Goal: Task Accomplishment & Management: Manage account settings

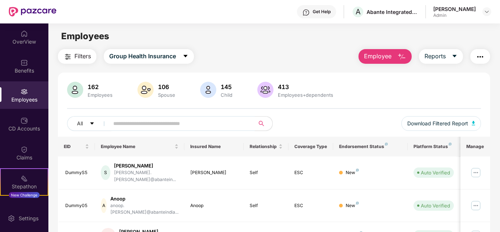
click at [127, 120] on input "text" at bounding box center [179, 123] width 132 height 11
type input "***"
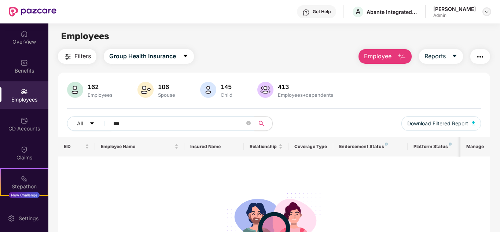
click at [484, 11] on img at bounding box center [487, 12] width 6 height 6
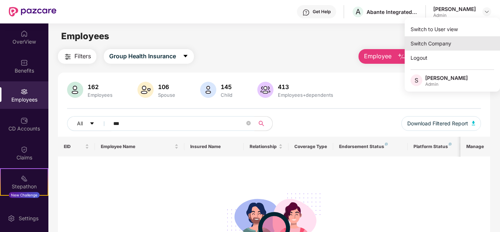
click at [442, 43] on div "Switch Company" at bounding box center [451, 43] width 95 height 14
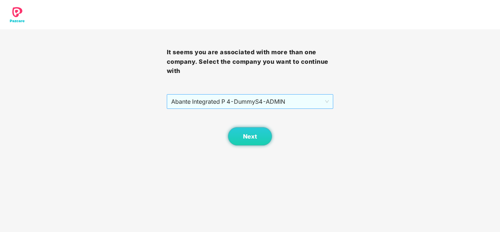
click at [210, 104] on span "Abante Integrated P 4 - DummyS4 - ADMIN" at bounding box center [250, 102] width 158 height 14
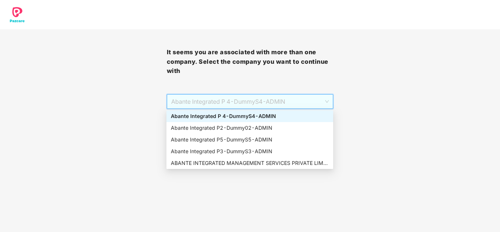
click at [234, 116] on div "Abante Integrated P 4 - DummyS4 - ADMIN" at bounding box center [250, 116] width 158 height 8
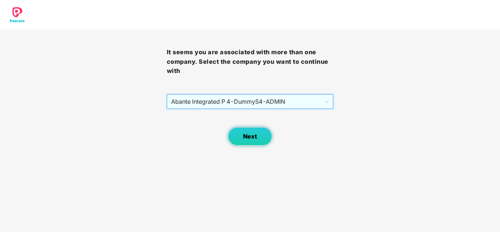
click at [237, 135] on button "Next" at bounding box center [250, 136] width 44 height 18
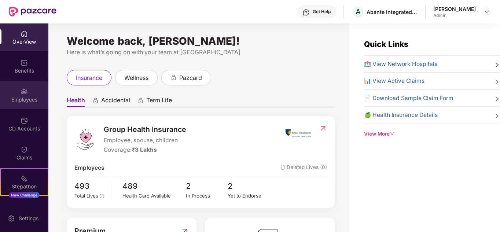
click at [32, 101] on div "Employees" at bounding box center [24, 99] width 48 height 7
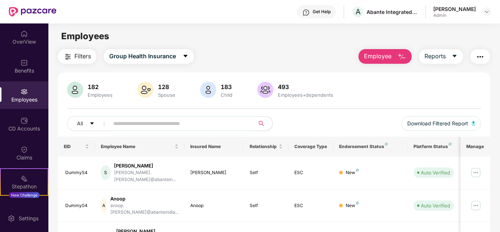
click at [120, 123] on input "text" at bounding box center [179, 123] width 132 height 11
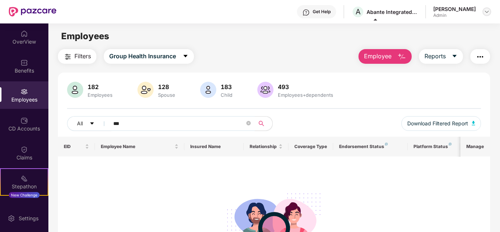
type input "***"
click at [488, 9] on img at bounding box center [487, 12] width 6 height 6
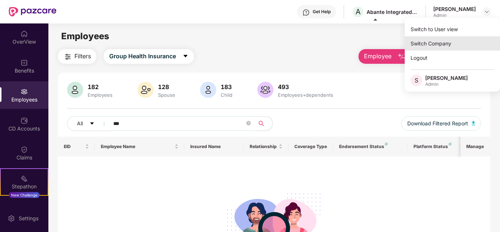
click at [411, 42] on div "Switch Company" at bounding box center [451, 43] width 95 height 14
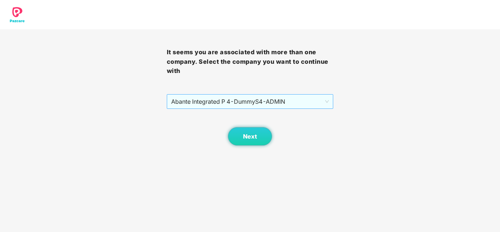
drag, startPoint x: 200, startPoint y: 91, endPoint x: 197, endPoint y: 96, distance: 6.1
click at [199, 92] on div "It seems you are associated with more than one company. Select the company you …" at bounding box center [250, 87] width 167 height 116
click at [196, 98] on span "Abante Integrated P 4 - DummyS4 - ADMIN" at bounding box center [250, 102] width 158 height 14
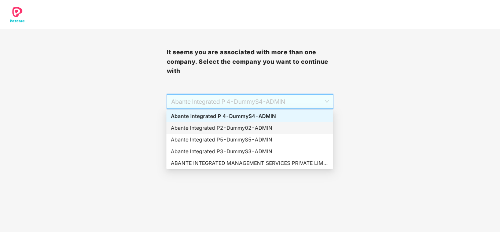
click at [198, 129] on div "Abante Integrated P2 - Dummy02 - ADMIN" at bounding box center [250, 128] width 158 height 8
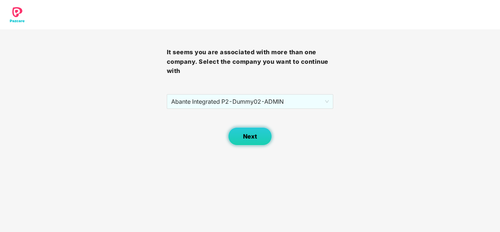
click at [234, 138] on button "Next" at bounding box center [250, 136] width 44 height 18
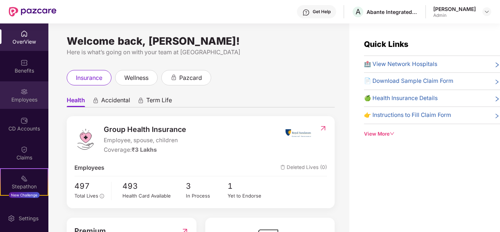
click at [24, 93] on img at bounding box center [24, 91] width 7 height 7
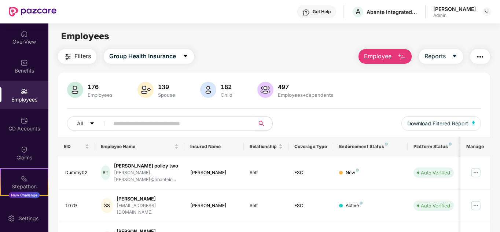
click at [132, 125] on input "text" at bounding box center [179, 123] width 132 height 11
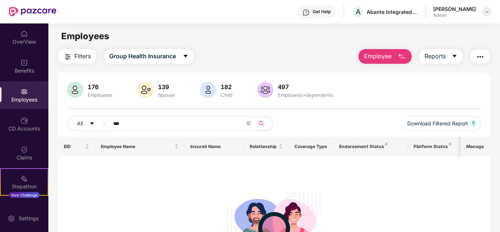
type input "***"
click at [489, 11] on img at bounding box center [487, 12] width 6 height 6
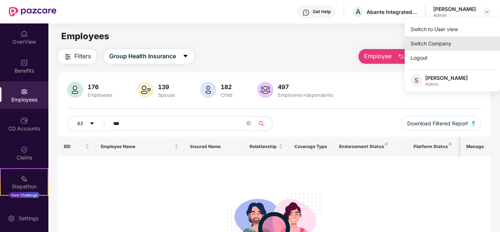
click at [436, 43] on div "Switch Company" at bounding box center [451, 43] width 95 height 14
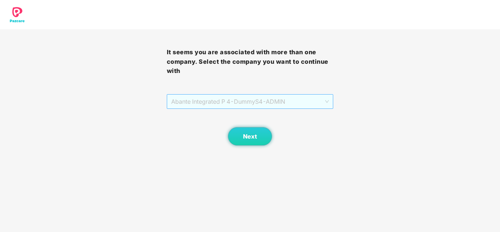
click at [300, 103] on span "Abante Integrated P 4 - DummyS4 - ADMIN" at bounding box center [250, 102] width 158 height 14
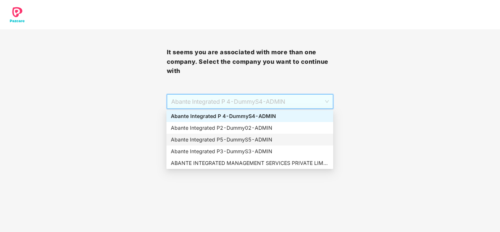
click at [230, 138] on div "Abante Integrated P5 - DummyS5 - ADMIN" at bounding box center [250, 140] width 158 height 8
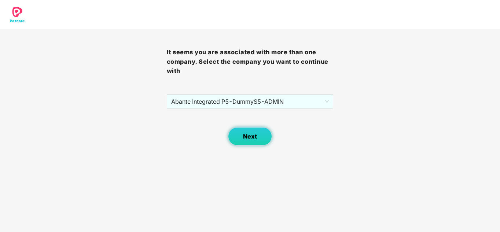
click at [263, 138] on button "Next" at bounding box center [250, 136] width 44 height 18
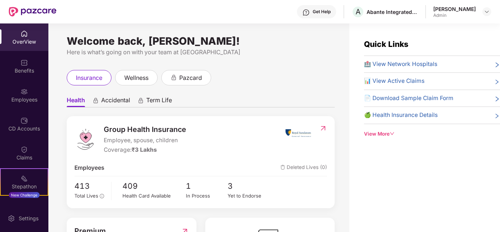
click at [22, 91] on img at bounding box center [24, 91] width 7 height 7
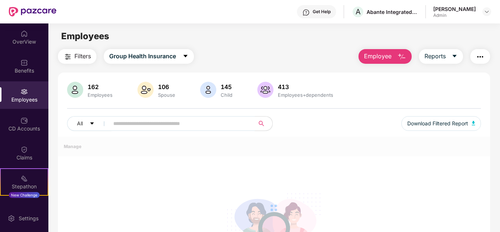
click at [140, 124] on input "text" at bounding box center [179, 123] width 132 height 11
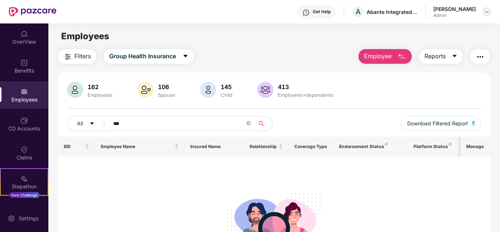
type input "***"
click at [489, 11] on img at bounding box center [487, 12] width 6 height 6
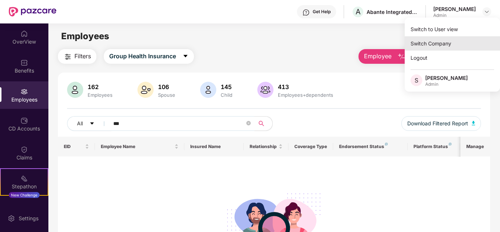
click at [473, 42] on div "Switch Company" at bounding box center [451, 43] width 95 height 14
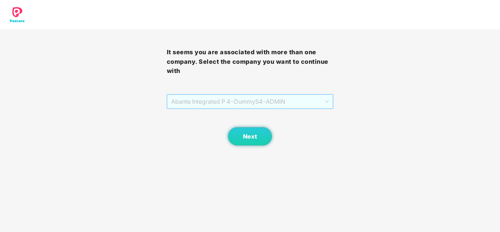
click at [281, 98] on span "Abante Integrated P 4 - DummyS4 - ADMIN" at bounding box center [250, 102] width 158 height 14
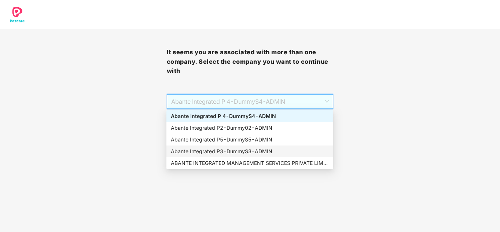
click at [240, 149] on div "Abante Integrated P3 - DummyS3 - ADMIN" at bounding box center [250, 151] width 158 height 8
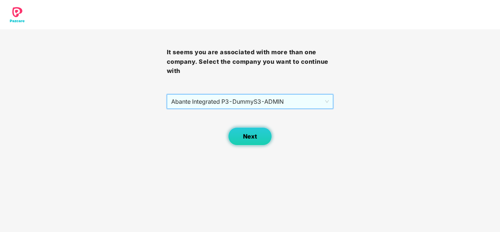
click at [249, 137] on span "Next" at bounding box center [250, 136] width 14 height 7
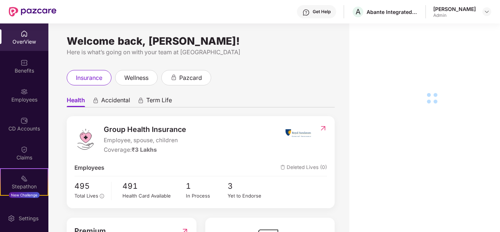
click at [21, 99] on div "Employees" at bounding box center [24, 99] width 48 height 7
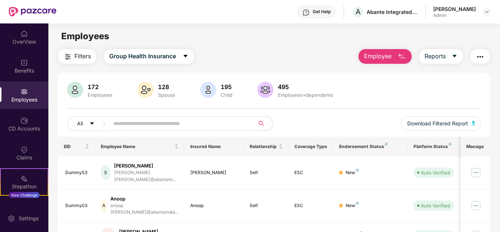
click at [137, 123] on input "text" at bounding box center [179, 123] width 132 height 11
type input "***"
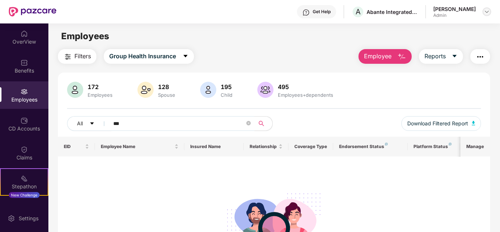
click at [489, 14] on img at bounding box center [487, 12] width 6 height 6
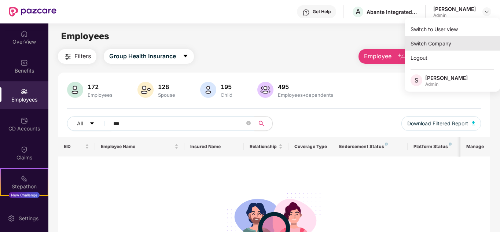
click at [427, 45] on div "Switch Company" at bounding box center [451, 43] width 95 height 14
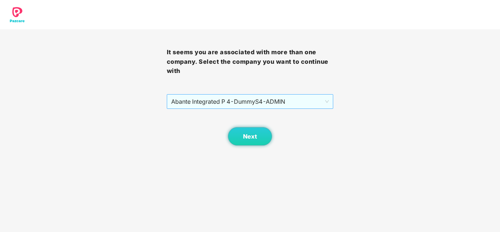
drag, startPoint x: 239, startPoint y: 99, endPoint x: 240, endPoint y: 108, distance: 9.3
click at [239, 100] on span "Abante Integrated P 4 - DummyS4 - ADMIN" at bounding box center [250, 102] width 158 height 14
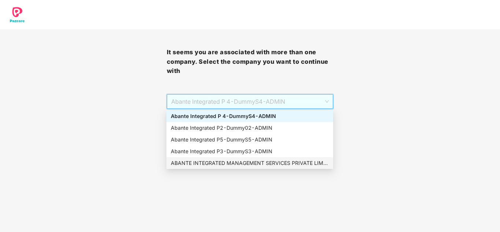
click at [234, 162] on div "ABANTE INTEGRATED MANAGEMENT SERVICES PRIVATE LIMITED - 660 - ADMIN" at bounding box center [250, 163] width 158 height 8
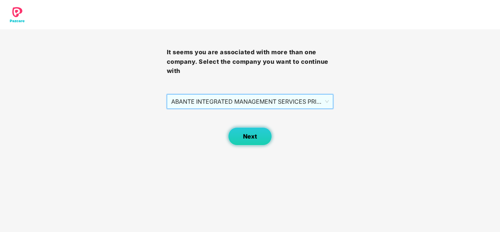
click at [239, 138] on button "Next" at bounding box center [250, 136] width 44 height 18
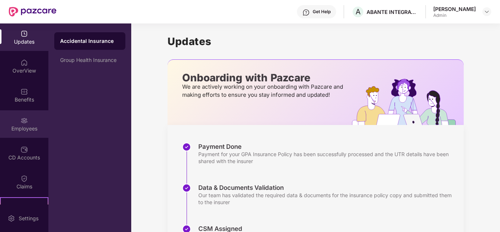
click at [21, 126] on div "Employees" at bounding box center [24, 128] width 48 height 7
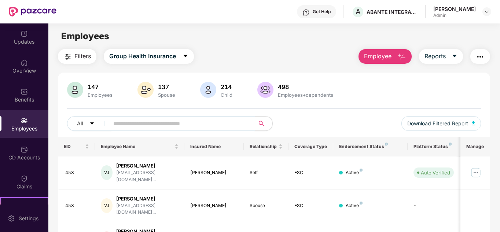
click at [157, 124] on input "text" at bounding box center [179, 123] width 132 height 11
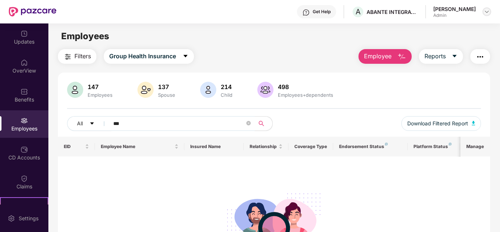
type input "***"
click at [487, 11] on img at bounding box center [487, 12] width 6 height 6
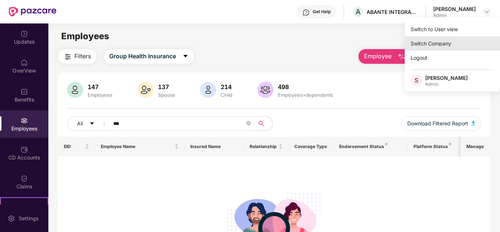
click at [430, 46] on div "Switch Company" at bounding box center [451, 43] width 95 height 14
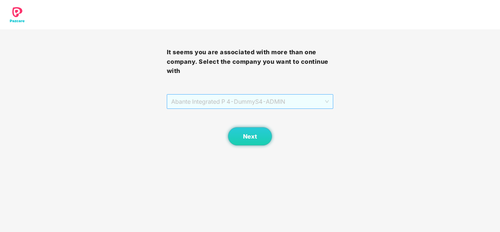
click at [244, 106] on span "Abante Integrated P 4 - DummyS4 - ADMIN" at bounding box center [250, 102] width 158 height 14
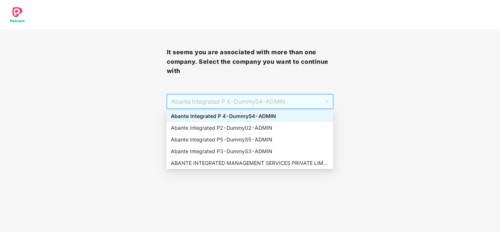
drag, startPoint x: 234, startPoint y: 117, endPoint x: 227, endPoint y: 152, distance: 35.4
click at [234, 118] on div "Abante Integrated P 4 - DummyS4 - ADMIN" at bounding box center [250, 116] width 158 height 8
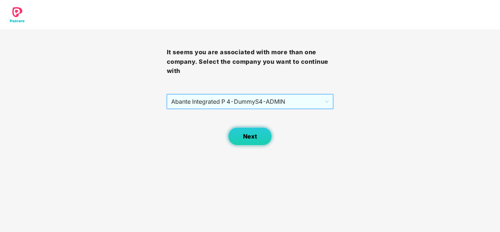
click at [243, 131] on button "Next" at bounding box center [250, 136] width 44 height 18
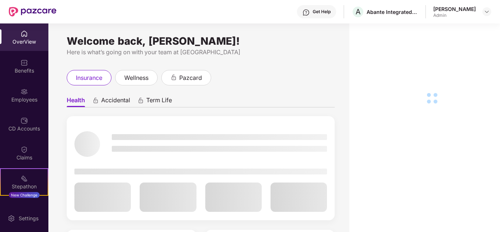
click at [25, 103] on div "Employees" at bounding box center [24, 99] width 48 height 7
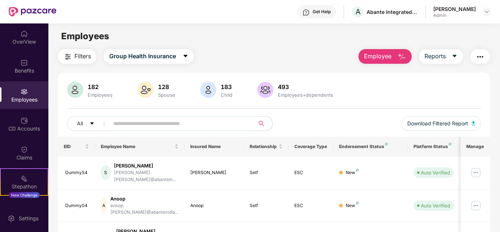
click at [122, 121] on input "text" at bounding box center [179, 123] width 132 height 11
type input "***"
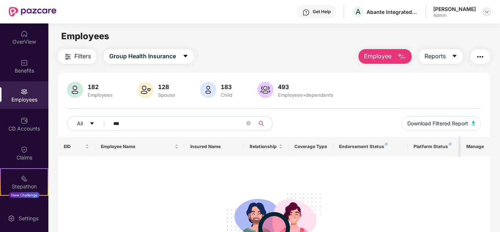
click at [485, 12] on img at bounding box center [487, 12] width 6 height 6
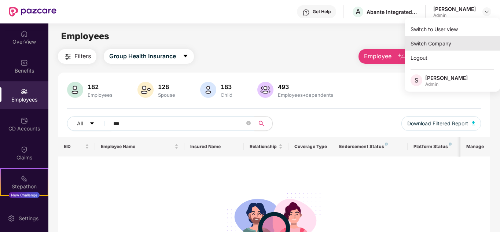
click at [445, 42] on div "Switch Company" at bounding box center [451, 43] width 95 height 14
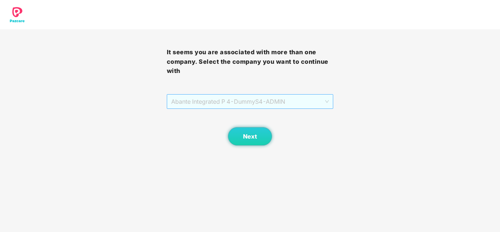
click at [209, 99] on span "Abante Integrated P 4 - DummyS4 - ADMIN" at bounding box center [250, 102] width 158 height 14
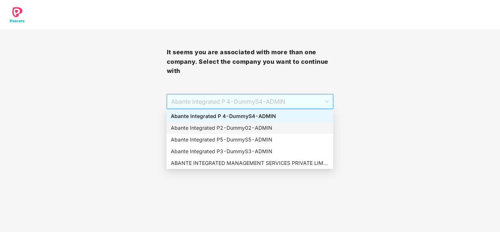
click at [206, 127] on div "Abante Integrated P2 - Dummy02 - ADMIN" at bounding box center [250, 128] width 158 height 8
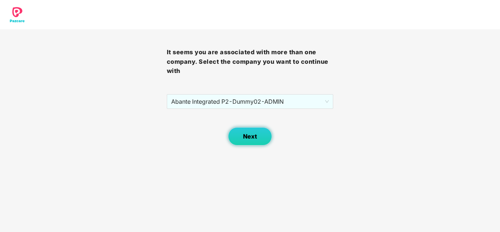
click at [228, 133] on button "Next" at bounding box center [250, 136] width 44 height 18
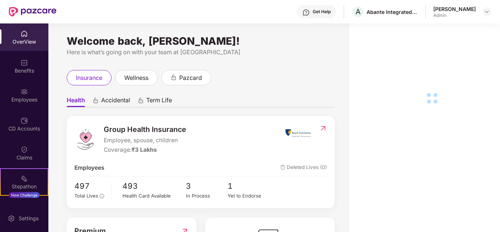
click at [23, 95] on img at bounding box center [24, 91] width 7 height 7
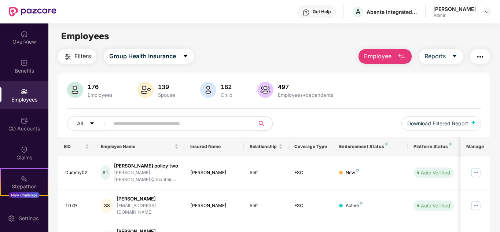
click at [148, 125] on input "text" at bounding box center [179, 123] width 132 height 11
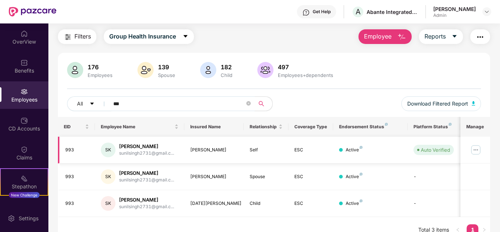
scroll to position [31, 0]
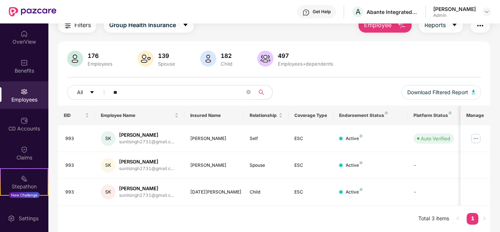
type input "*"
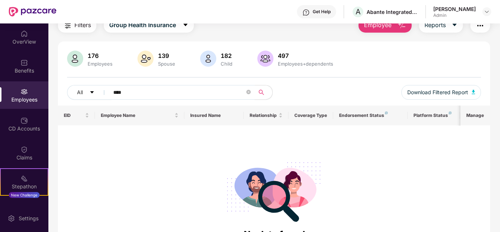
type input "****"
click at [485, 11] on img at bounding box center [487, 12] width 6 height 6
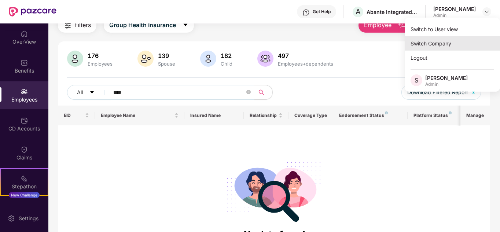
click at [450, 42] on div "Switch Company" at bounding box center [451, 43] width 95 height 14
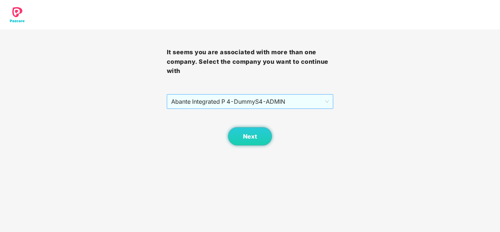
click at [232, 97] on span "Abante Integrated P 4 - DummyS4 - ADMIN" at bounding box center [250, 102] width 158 height 14
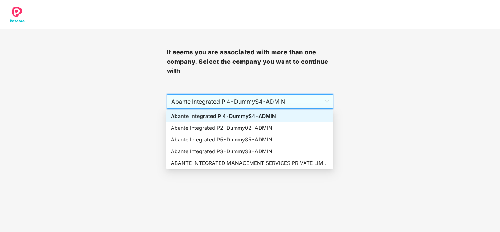
click at [223, 97] on span "Abante Integrated P 4 - DummyS4 - ADMIN" at bounding box center [250, 102] width 158 height 14
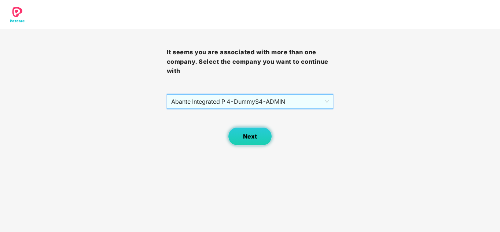
click at [250, 144] on button "Next" at bounding box center [250, 136] width 44 height 18
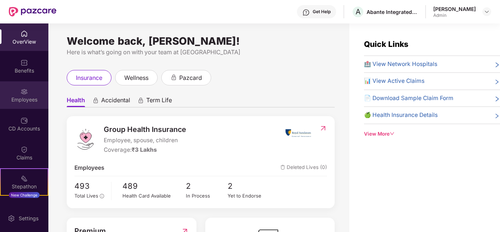
click at [21, 96] on div "Employees" at bounding box center [24, 99] width 48 height 7
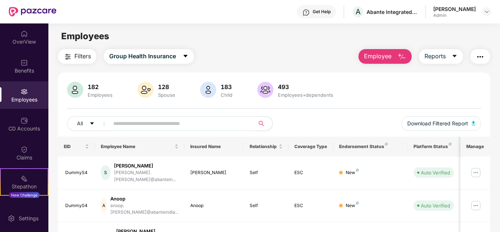
click at [116, 127] on input "text" at bounding box center [179, 123] width 132 height 11
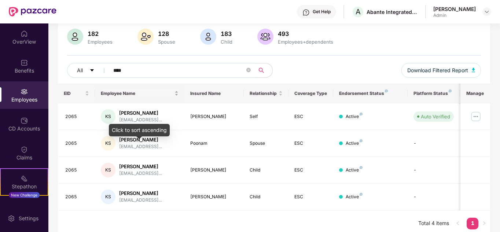
scroll to position [58, 0]
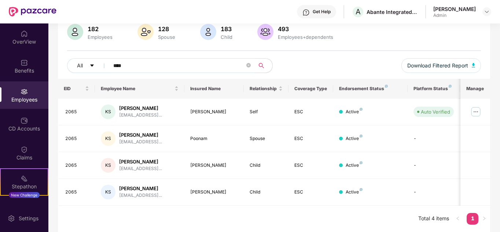
click at [133, 58] on span "****" at bounding box center [179, 65] width 150 height 15
type input "*"
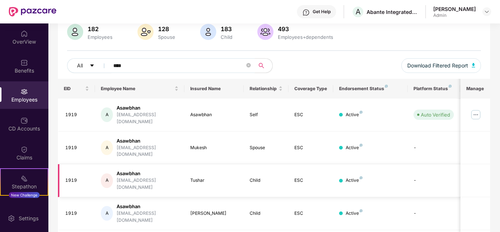
scroll to position [85, 0]
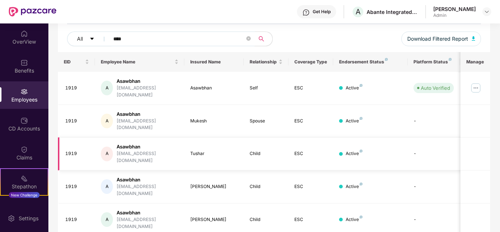
type input "****"
click at [477, 84] on img at bounding box center [476, 88] width 12 height 12
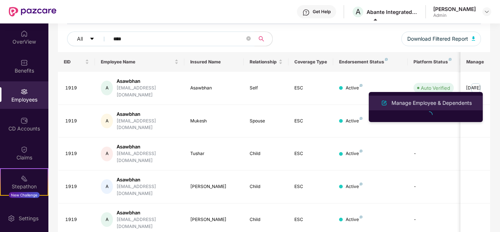
click at [431, 101] on div "Manage Employee & Dependents" at bounding box center [431, 103] width 83 height 8
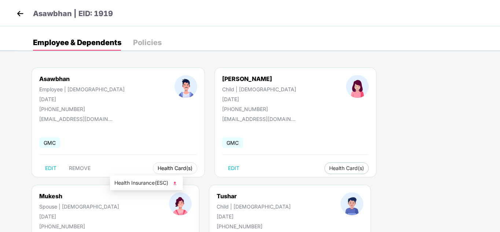
click at [158, 170] on span "Health Card(s)" at bounding box center [175, 168] width 35 height 4
click at [158, 166] on span "Health Card(s)" at bounding box center [175, 168] width 35 height 4
click at [177, 182] on img at bounding box center [174, 182] width 7 height 7
click at [329, 169] on span "Health Card(s)" at bounding box center [346, 168] width 35 height 4
click at [316, 184] on img at bounding box center [315, 182] width 7 height 7
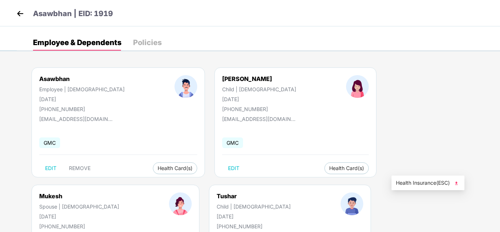
click at [458, 182] on img at bounding box center [455, 182] width 7 height 7
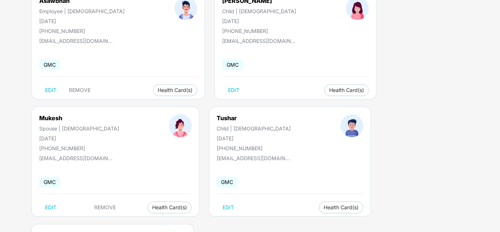
scroll to position [81, 0]
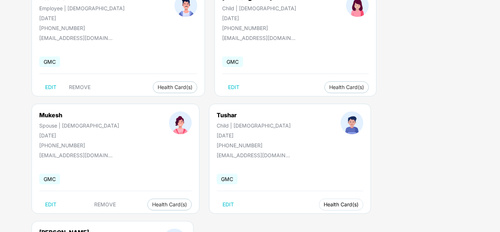
drag, startPoint x: 129, startPoint y: 204, endPoint x: 140, endPoint y: 211, distance: 12.8
click at [323, 205] on span "Health Card(s)" at bounding box center [340, 205] width 35 height 4
click at [177, 220] on img at bounding box center [174, 219] width 7 height 7
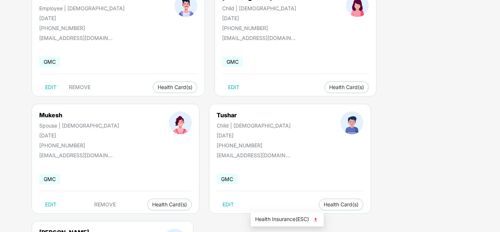
click at [316, 219] on img at bounding box center [315, 219] width 7 height 7
